Goal: Task Accomplishment & Management: Use online tool/utility

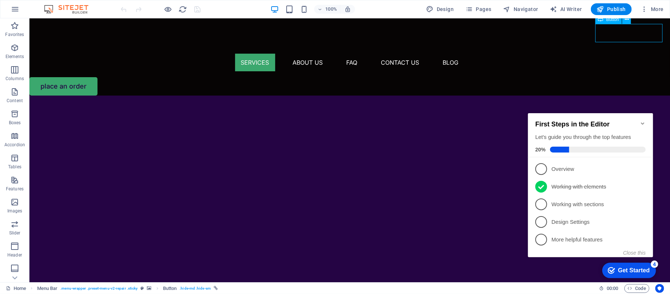
scroll to position [323, 0]
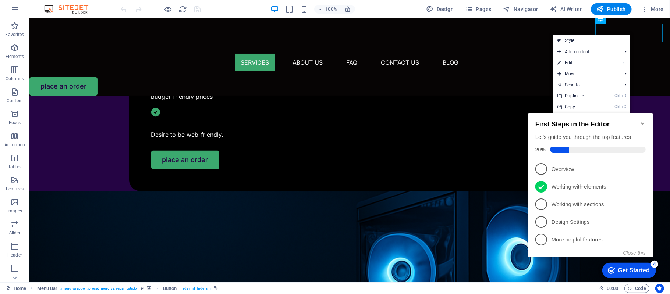
drag, startPoint x: 581, startPoint y: 63, endPoint x: 229, endPoint y: 0, distance: 358.0
click at [581, 63] on link "⏎ Edit" at bounding box center [577, 62] width 49 height 11
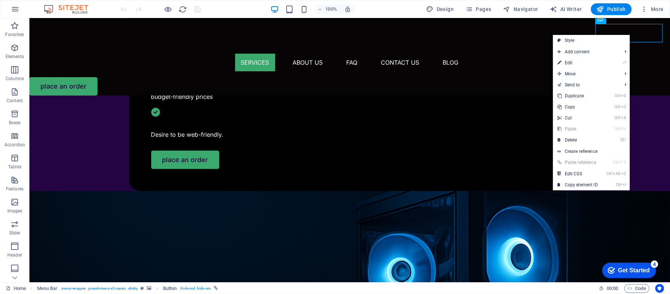
select select "5"
select select
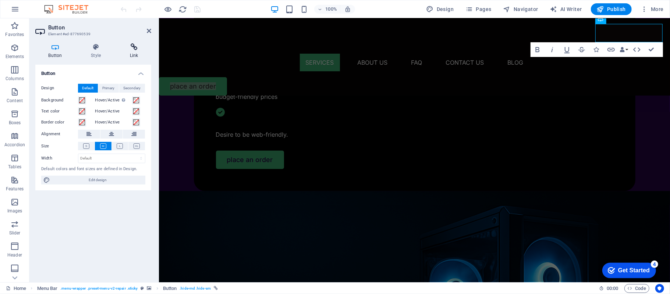
click at [129, 49] on icon at bounding box center [134, 46] width 35 height 7
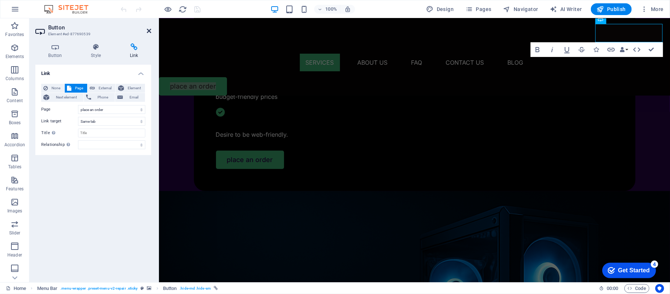
click at [150, 31] on icon at bounding box center [149, 31] width 4 height 6
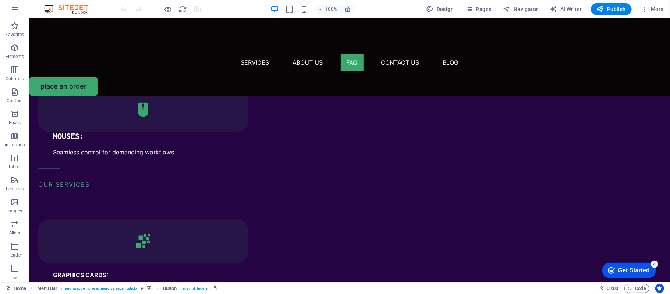
scroll to position [1107, 0]
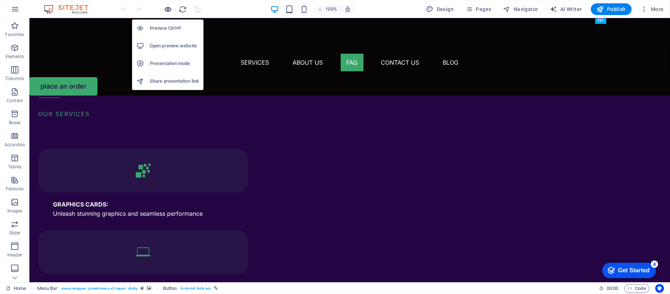
click at [169, 11] on icon "button" at bounding box center [168, 9] width 8 height 8
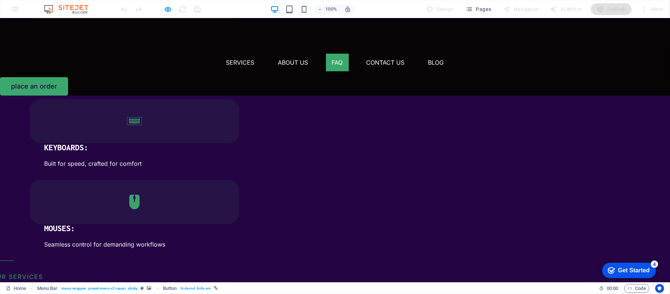
scroll to position [960, 0]
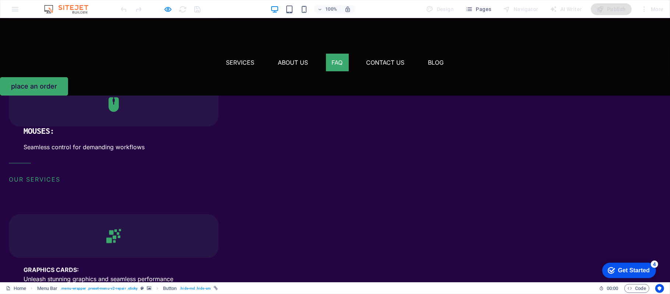
scroll to position [1058, 0]
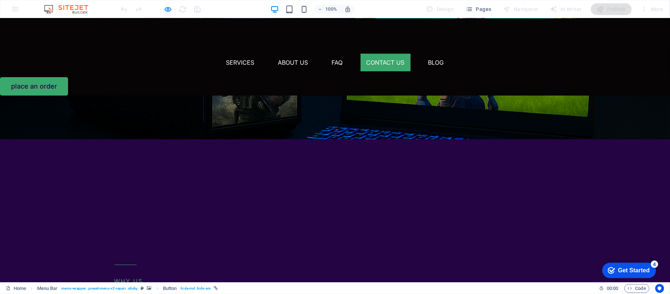
scroll to position [1705, 0]
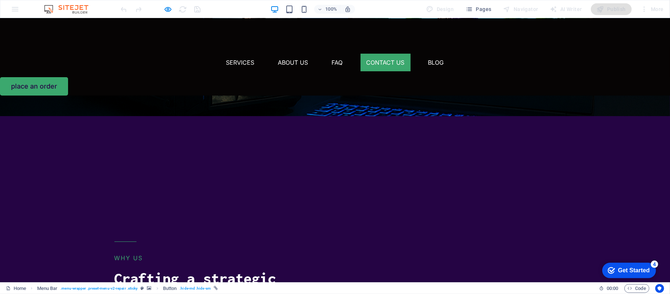
drag, startPoint x: 310, startPoint y: 245, endPoint x: 410, endPoint y: 246, distance: 100.0
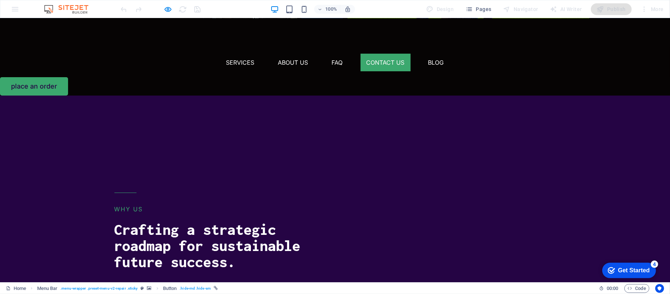
scroll to position [1509, 0]
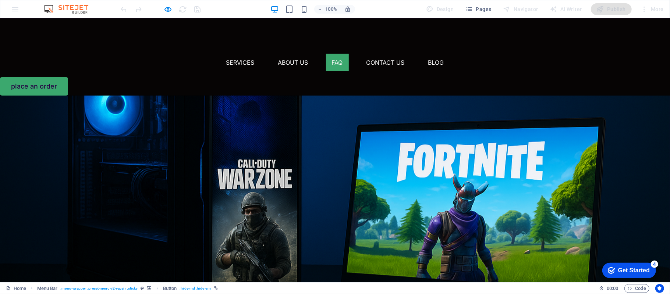
drag, startPoint x: 249, startPoint y: 145, endPoint x: 223, endPoint y: 147, distance: 26.1
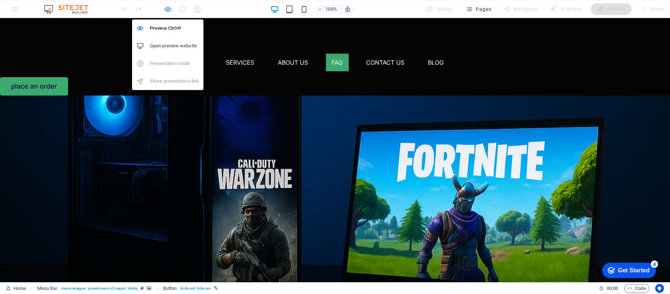
click at [164, 7] on icon "button" at bounding box center [168, 9] width 8 height 8
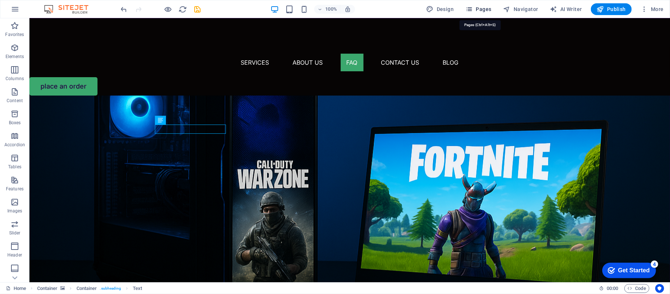
click at [478, 8] on span "Pages" at bounding box center [478, 9] width 26 height 7
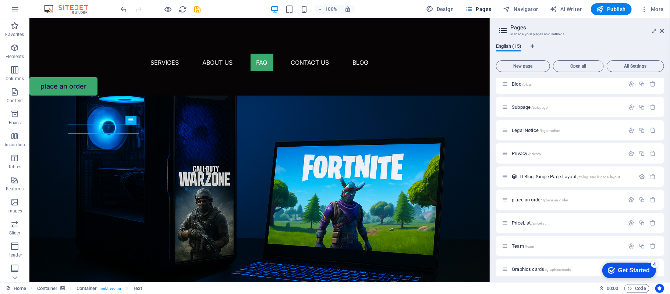
scroll to position [49, 0]
click at [663, 29] on icon at bounding box center [661, 31] width 4 height 6
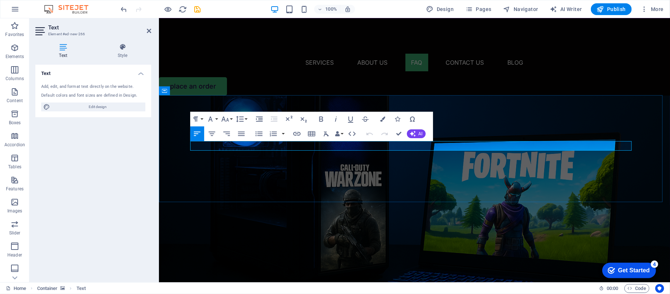
click at [415, 133] on icon "button" at bounding box center [413, 134] width 6 height 6
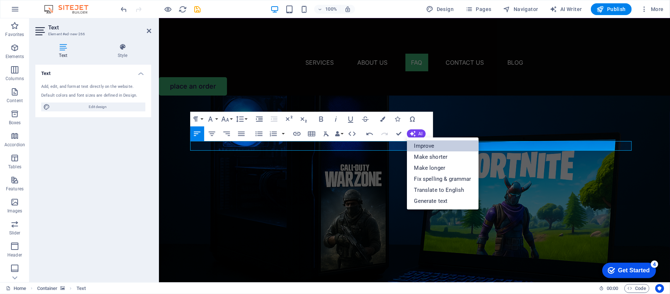
click at [419, 145] on link "Improve" at bounding box center [443, 145] width 72 height 11
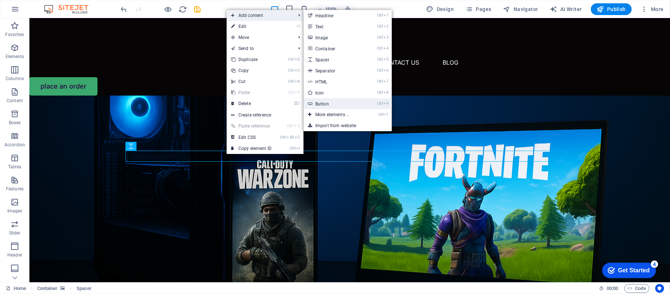
click at [340, 103] on link "Ctrl 9 Button" at bounding box center [333, 103] width 61 height 11
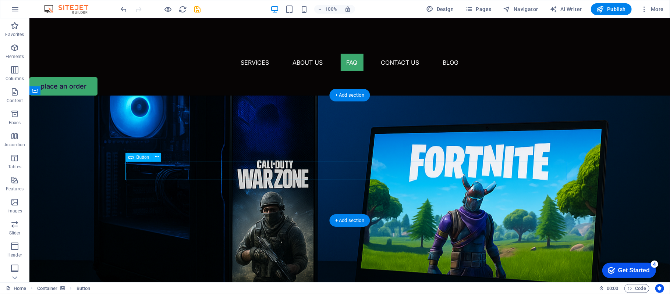
select select
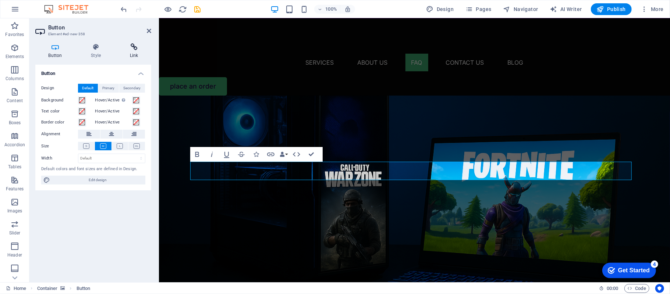
click at [136, 46] on icon at bounding box center [134, 46] width 35 height 7
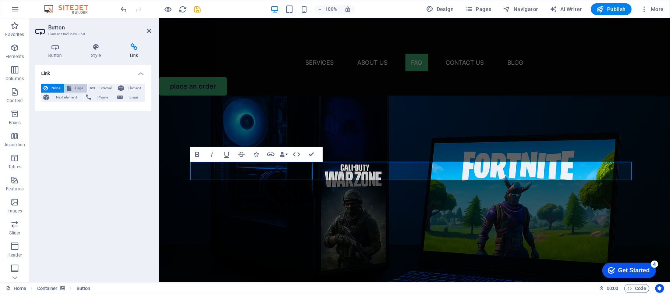
click at [78, 87] on span "Page" at bounding box center [79, 88] width 11 height 9
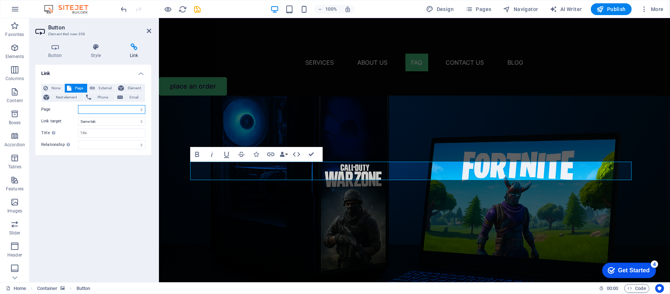
click at [110, 110] on select "Home Blog Subpage Legal Notice Privacy place an order PriceList Team Graphics c…" at bounding box center [111, 109] width 67 height 9
select select "7"
click at [78, 105] on select "Home Blog Subpage Legal Notice Privacy place an order PriceList Team Graphics c…" at bounding box center [111, 109] width 67 height 9
drag, startPoint x: 309, startPoint y: 154, endPoint x: 280, endPoint y: 136, distance: 34.1
